Goal: Check status: Check status

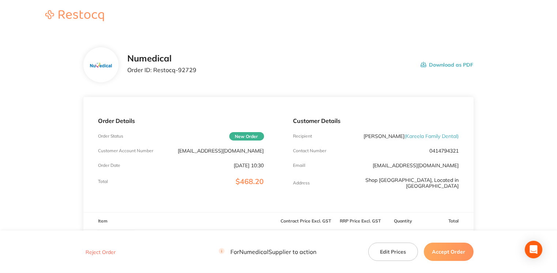
click at [441, 251] on button "Accept Order" at bounding box center [449, 252] width 50 height 18
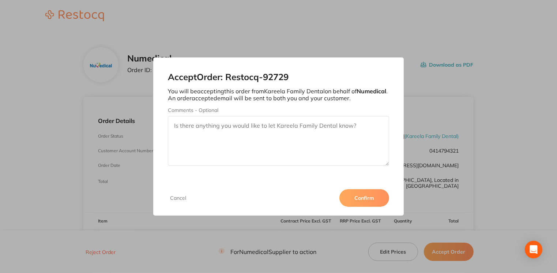
click at [359, 197] on button "Confirm" at bounding box center [365, 198] width 50 height 18
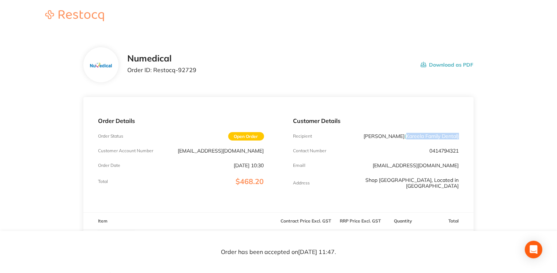
drag, startPoint x: 406, startPoint y: 136, endPoint x: 458, endPoint y: 135, distance: 52.0
click at [458, 135] on span "( Kareela Family Dental )" at bounding box center [432, 136] width 54 height 7
copy span "Kareela Family Dental )"
drag, startPoint x: 153, startPoint y: 70, endPoint x: 220, endPoint y: 73, distance: 67.0
click at [220, 73] on div "Numedical Order ID: Restocq- 92729 Download as PDF" at bounding box center [300, 64] width 346 height 23
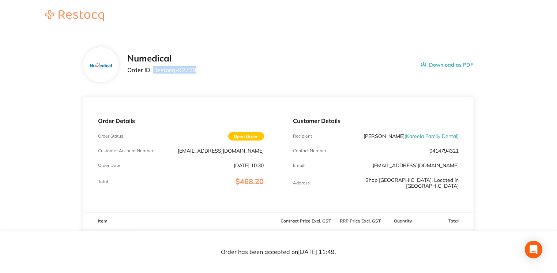
drag, startPoint x: 220, startPoint y: 73, endPoint x: 184, endPoint y: 68, distance: 37.0
copy p "Restocq- 92729"
click at [339, 11] on header at bounding box center [278, 16] width 557 height 33
